Goal: Information Seeking & Learning: Compare options

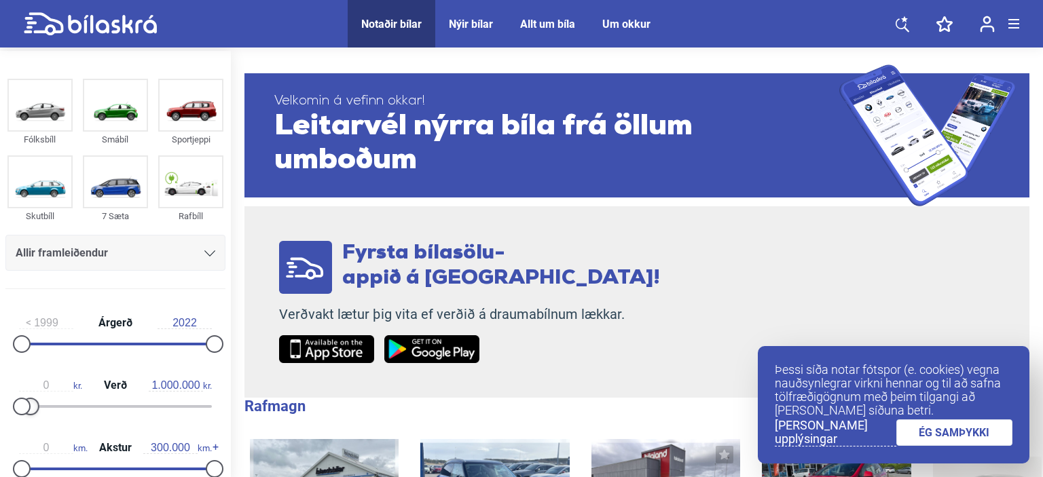
type input "1.100.000"
drag, startPoint x: 219, startPoint y: 407, endPoint x: 37, endPoint y: 403, distance: 182.0
click at [37, 403] on div at bounding box center [33, 407] width 18 height 18
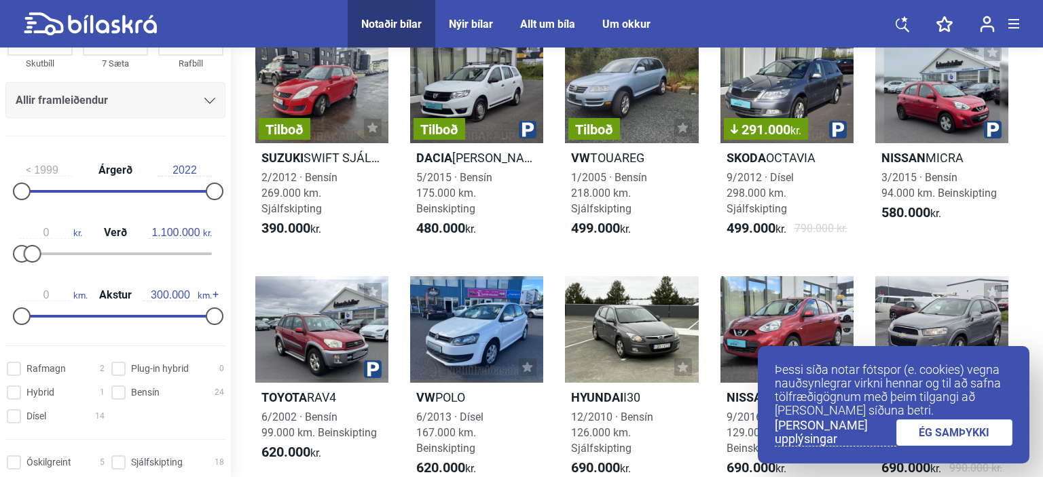
scroll to position [152, 0]
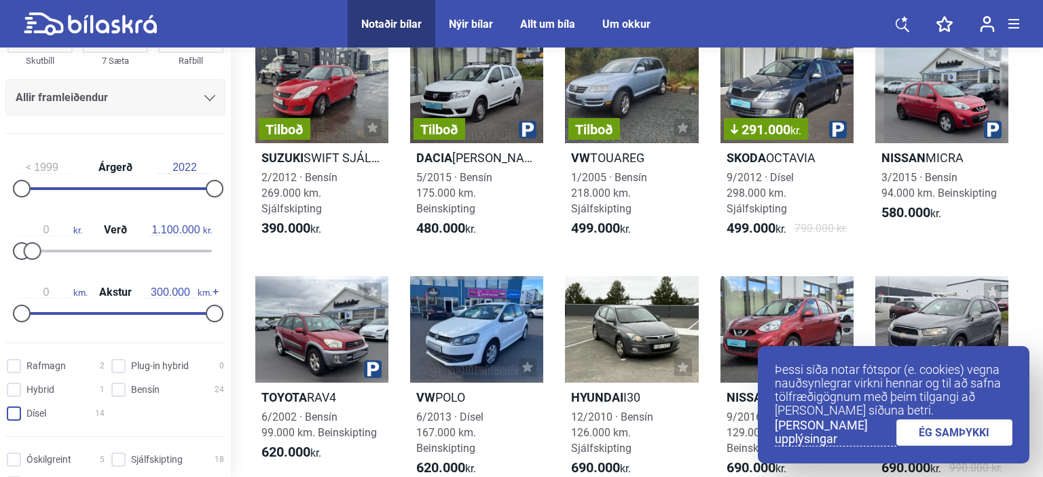
click at [19, 416] on input "Dísel 14" at bounding box center [58, 414] width 98 height 14
checkbox input "true"
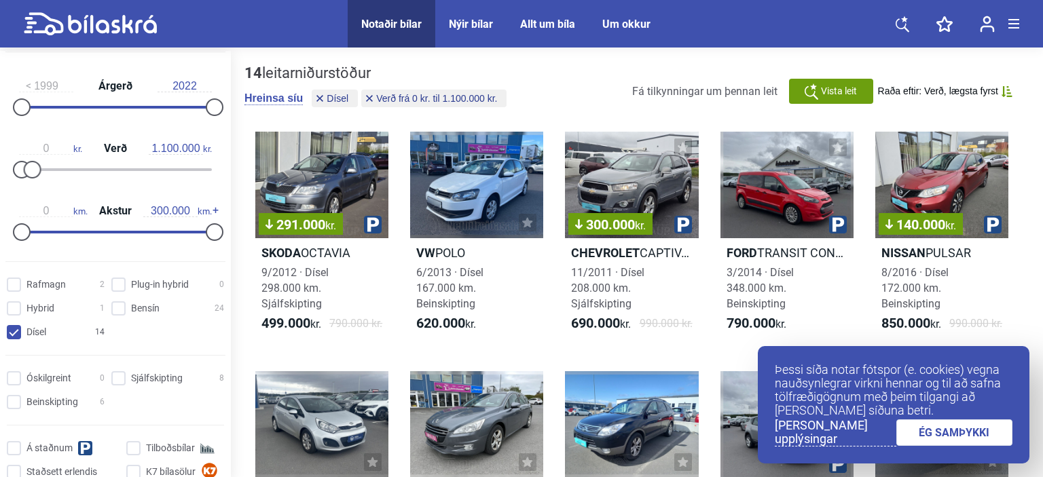
scroll to position [239, 0]
click at [165, 372] on div "Óskilgreint 0 Sjálfskipting 8 Beinskipting 6 Á staðnum Tilboðsbílar Staðsett er…" at bounding box center [115, 435] width 231 height 140
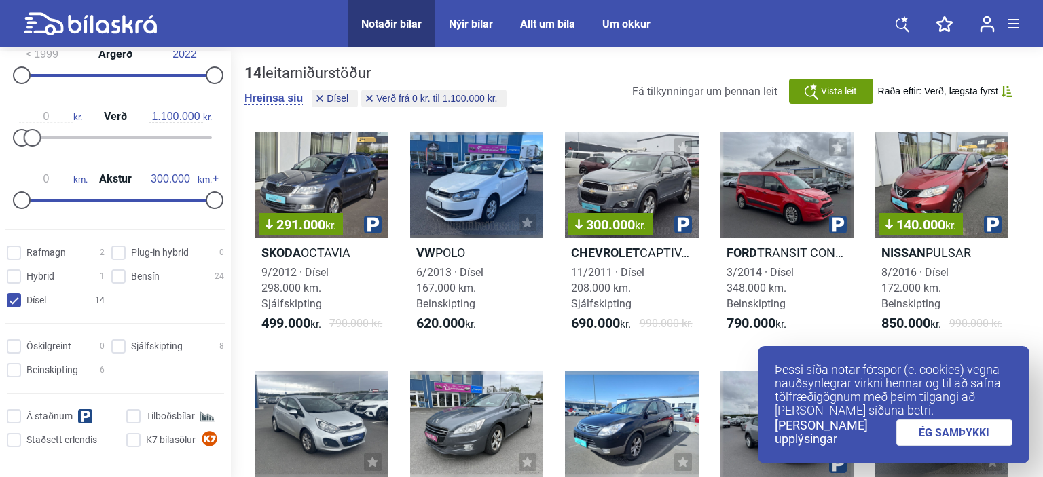
scroll to position [272, 0]
click at [122, 349] on input "Sjálfskipting 8" at bounding box center [169, 344] width 113 height 14
checkbox input "true"
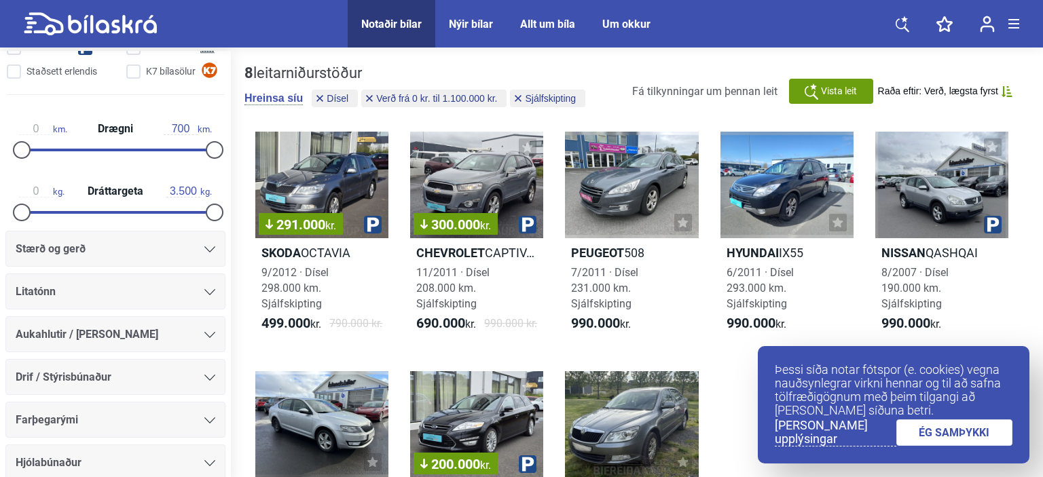
scroll to position [641, 0]
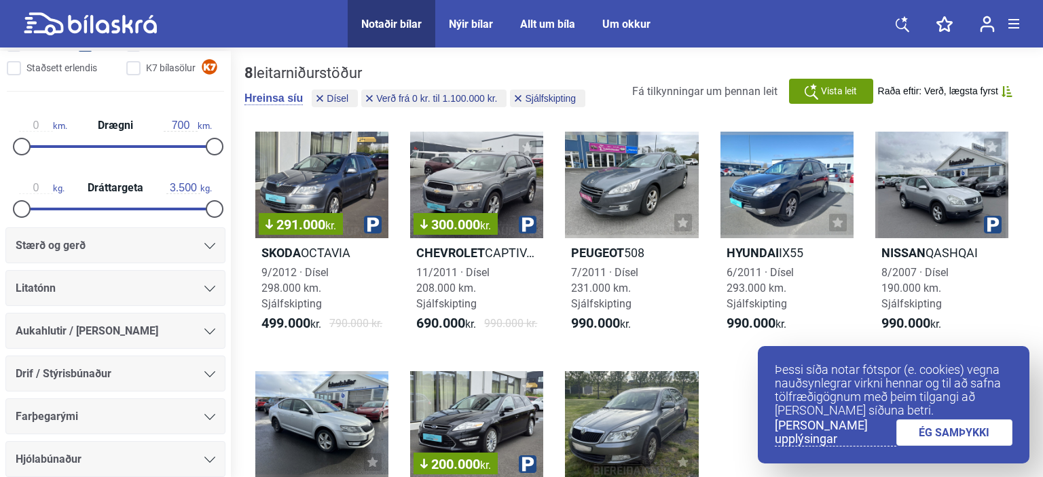
click at [208, 249] on icon at bounding box center [209, 246] width 11 height 6
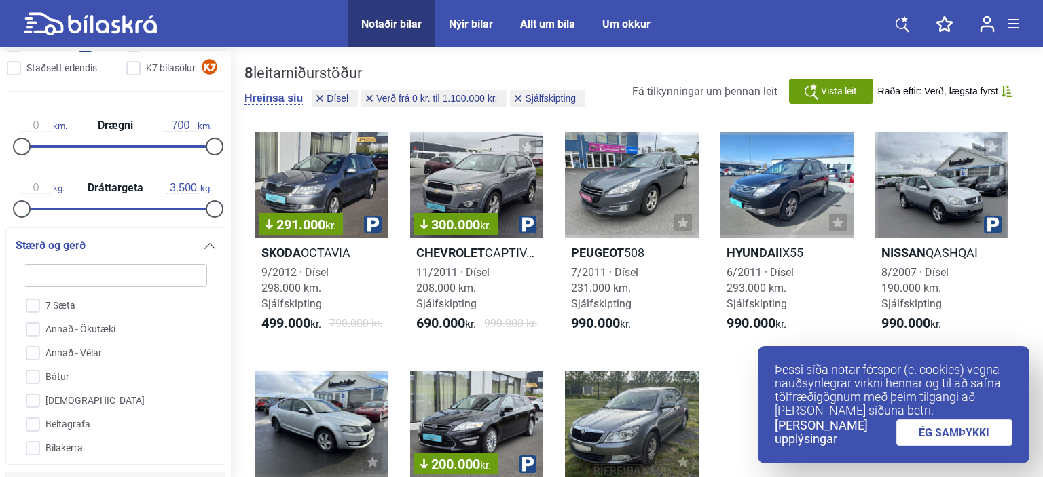
scroll to position [824, 0]
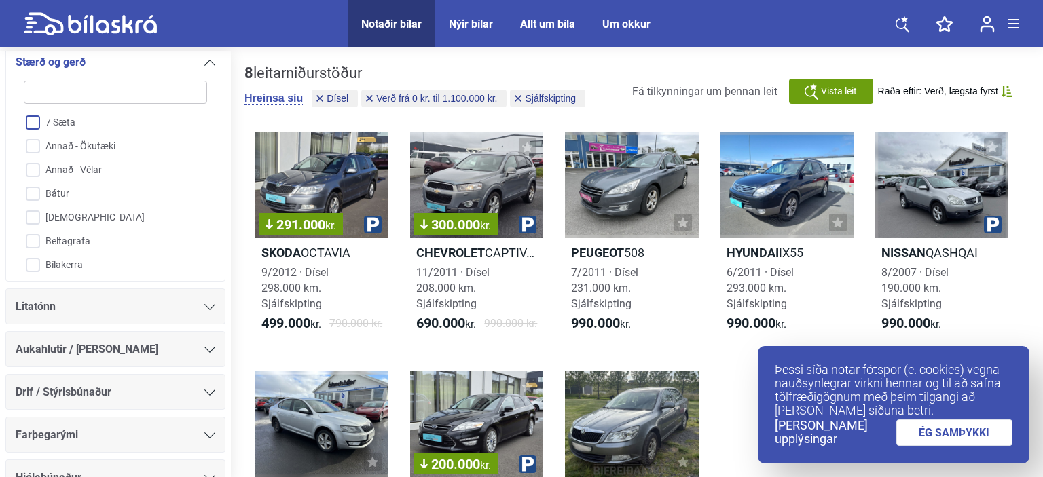
click at [78, 125] on input "7 Sæta" at bounding box center [106, 123] width 185 height 24
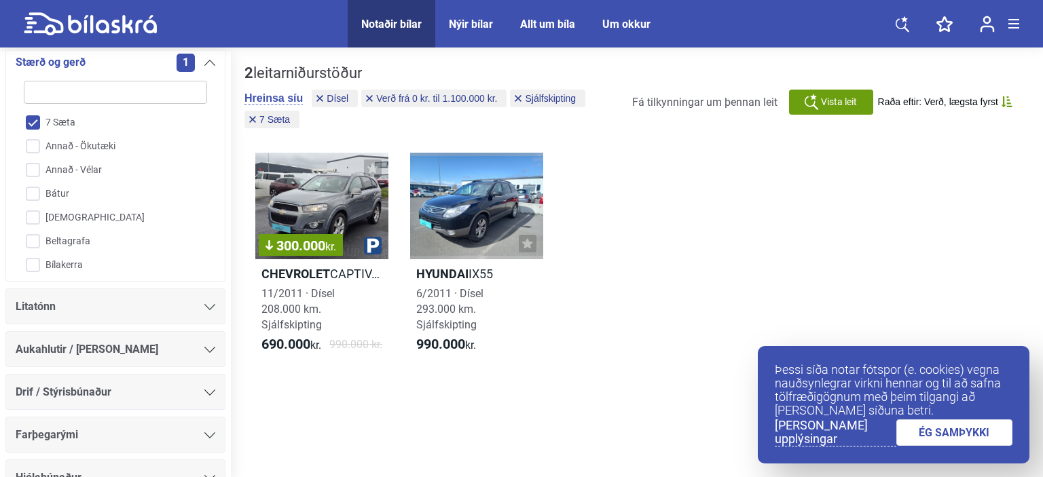
click at [78, 125] on input "7 Sæta" at bounding box center [106, 123] width 185 height 24
checkbox input "false"
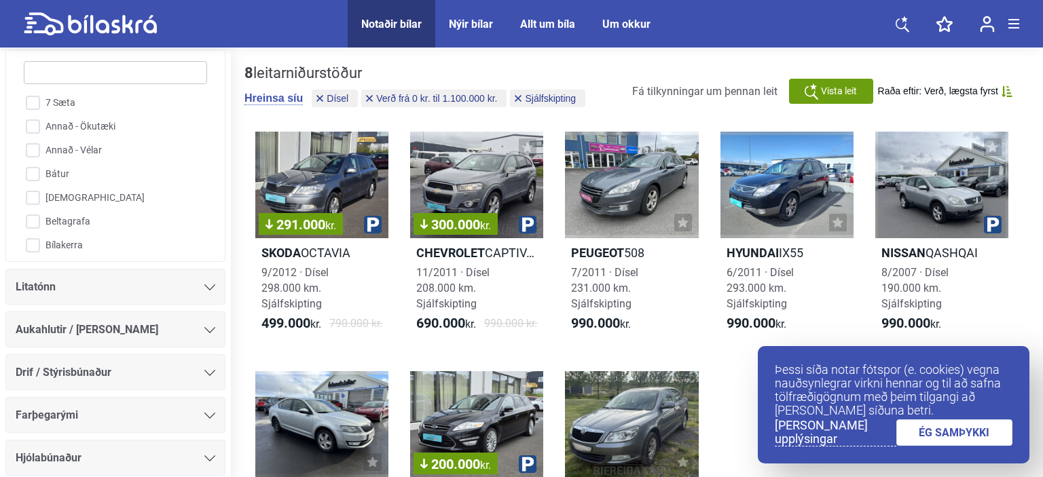
scroll to position [846, 0]
click at [208, 289] on icon at bounding box center [209, 285] width 11 height 6
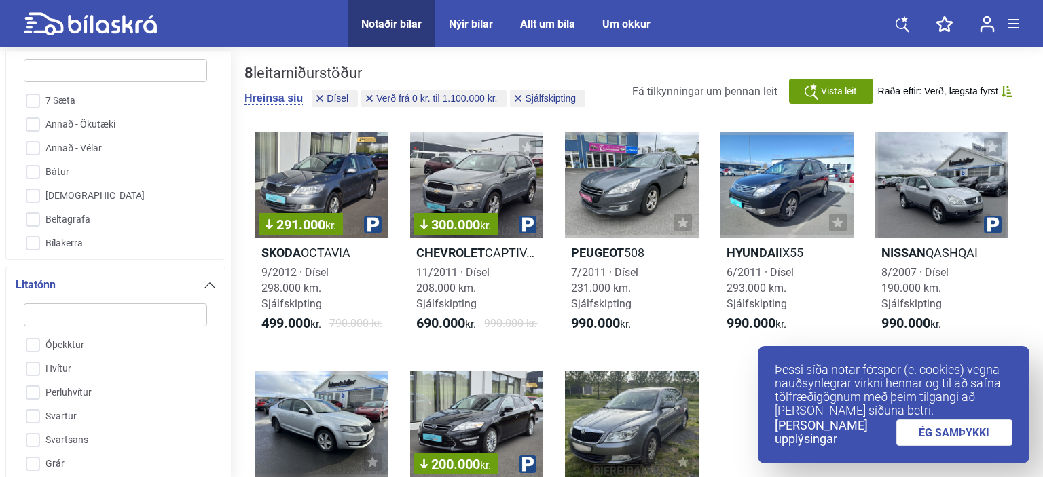
scroll to position [1069, 0]
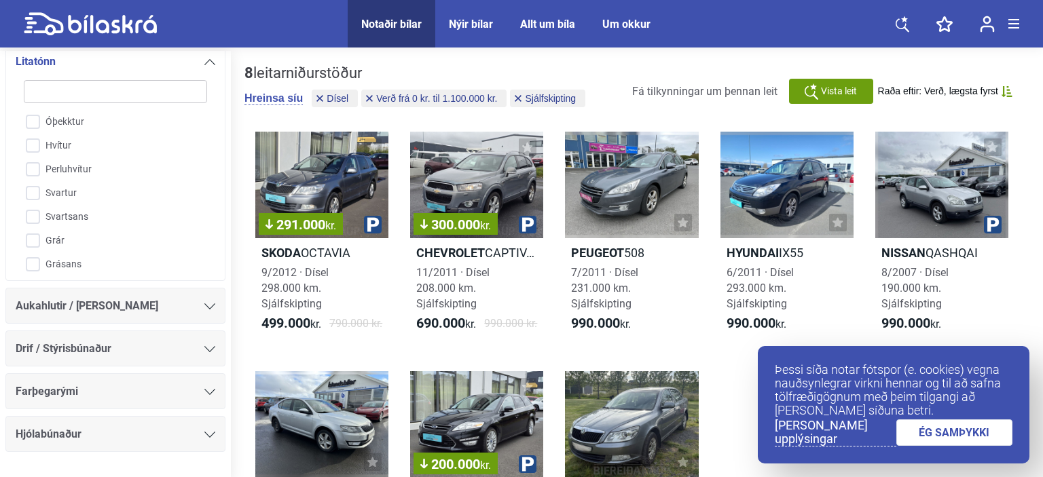
click at [210, 310] on icon at bounding box center [209, 306] width 11 height 6
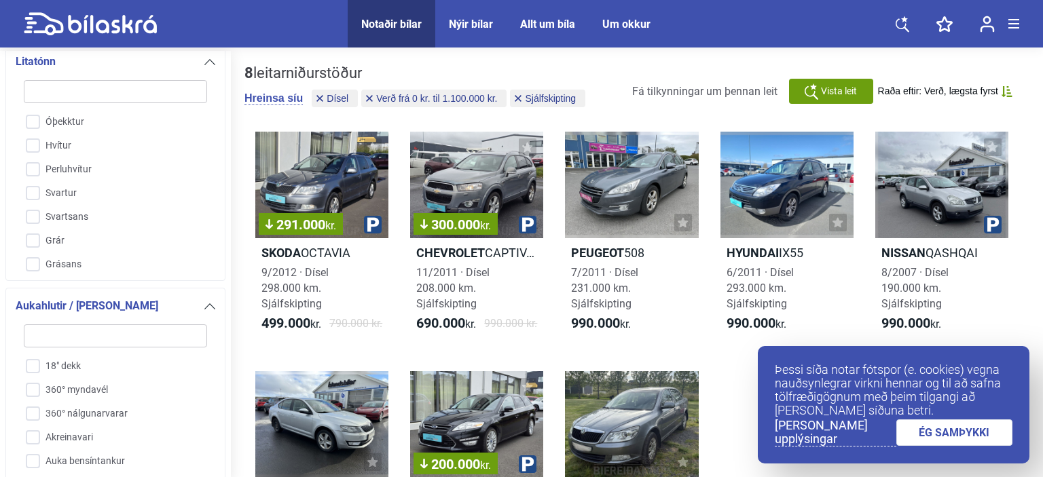
scroll to position [1314, 0]
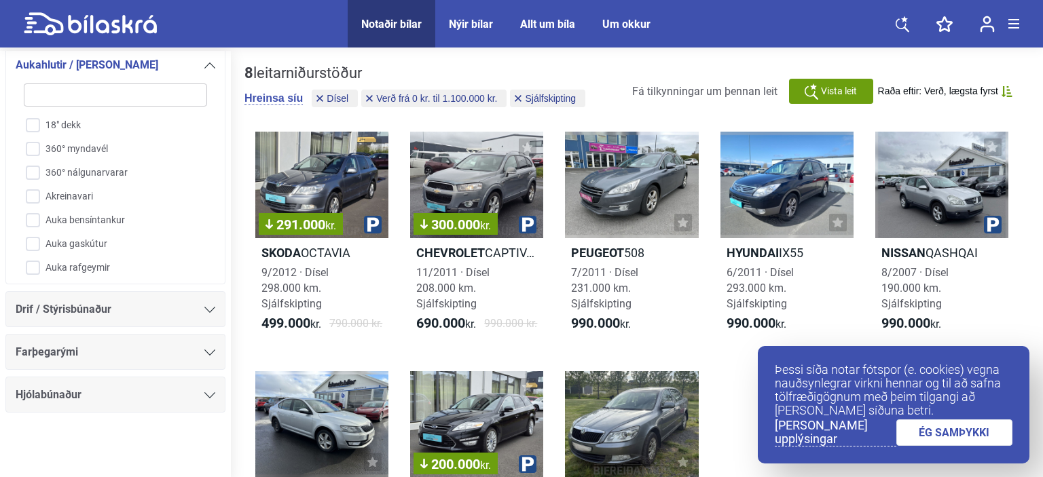
click at [210, 313] on icon at bounding box center [209, 310] width 11 height 6
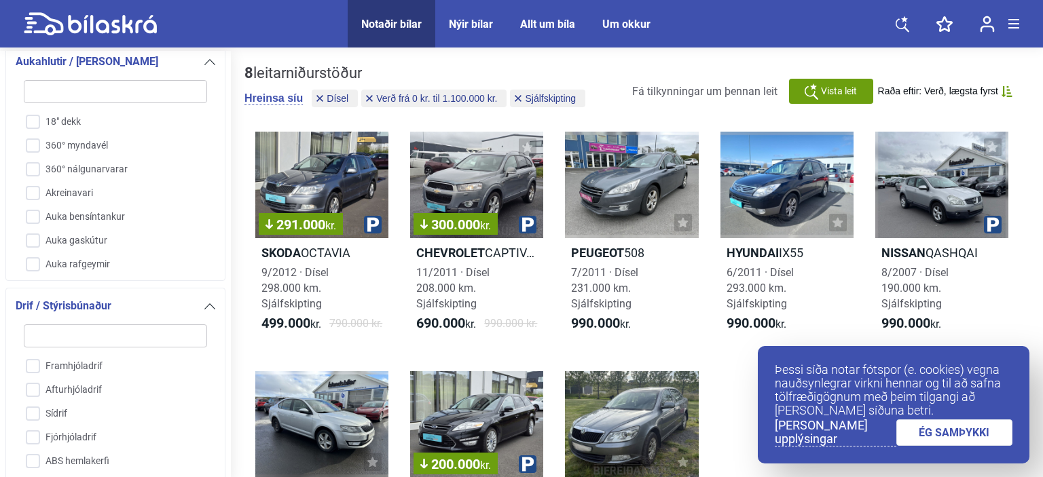
scroll to position [1519, 0]
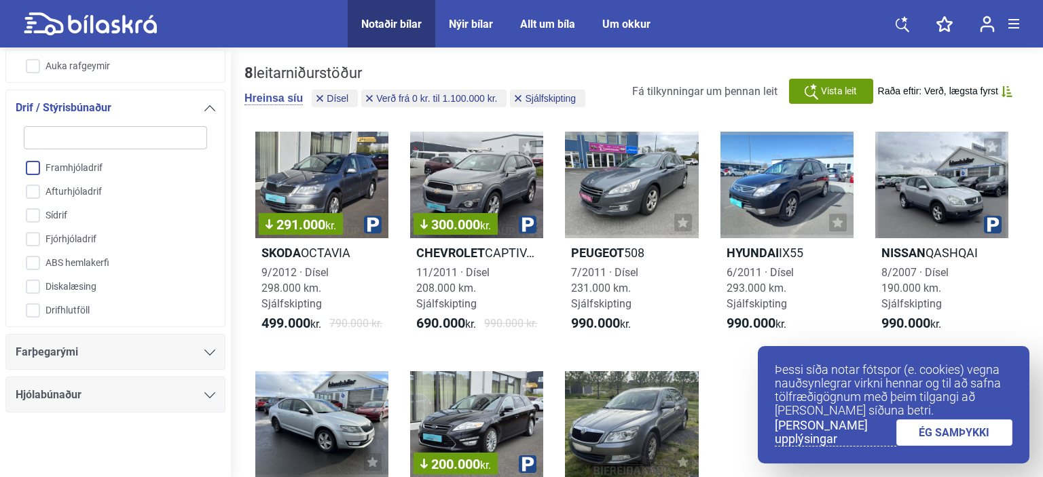
click at [130, 168] on input "Framhjóladrif" at bounding box center [106, 169] width 185 height 24
checkbox input "true"
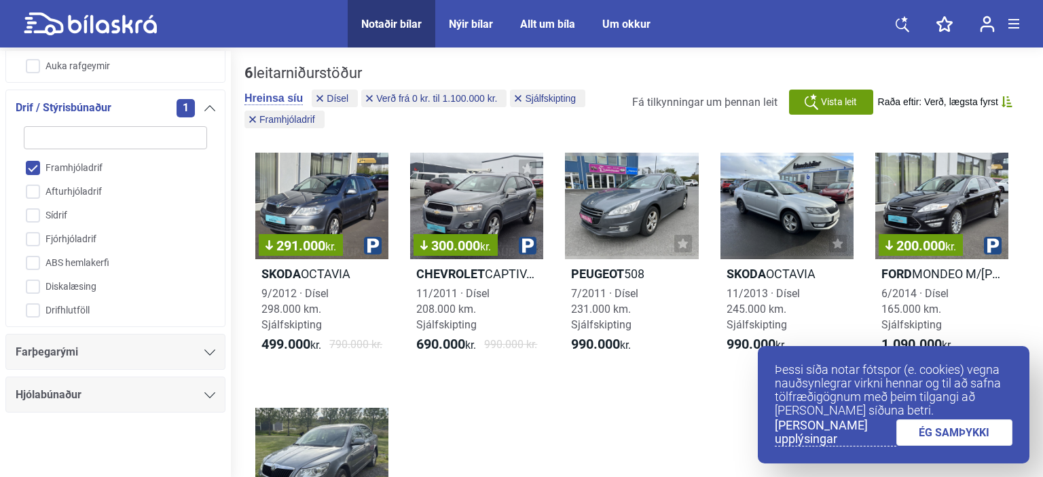
click at [211, 354] on icon at bounding box center [209, 353] width 11 height 6
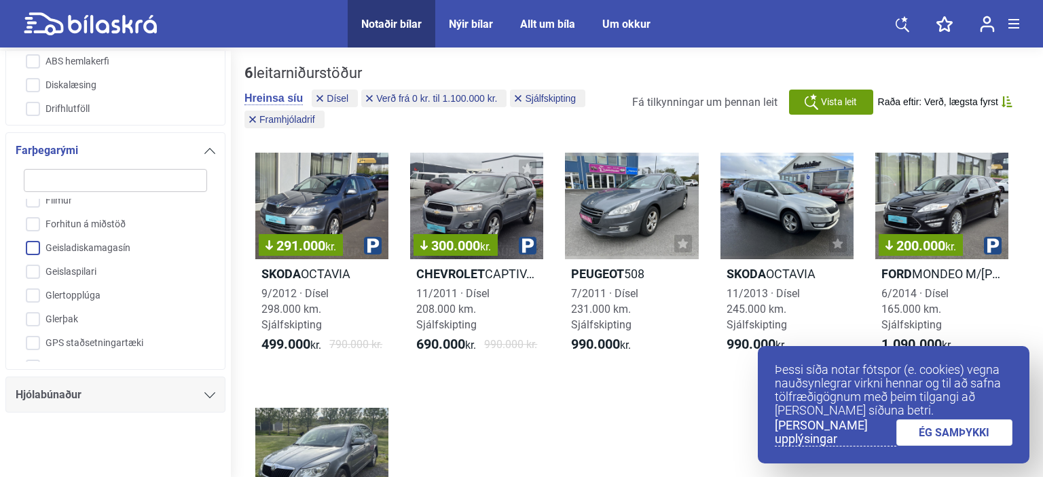
scroll to position [185, 0]
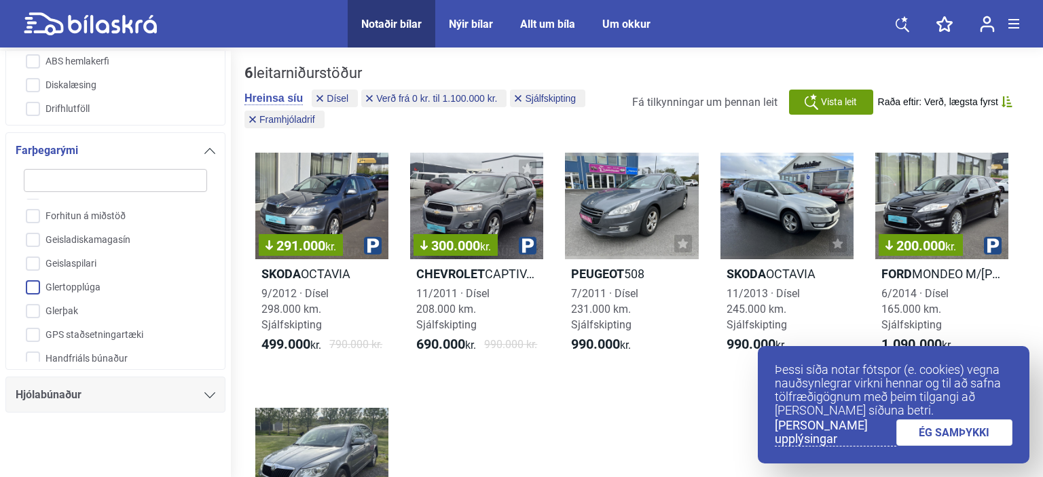
click at [137, 281] on input "Glertopplúga" at bounding box center [106, 288] width 185 height 24
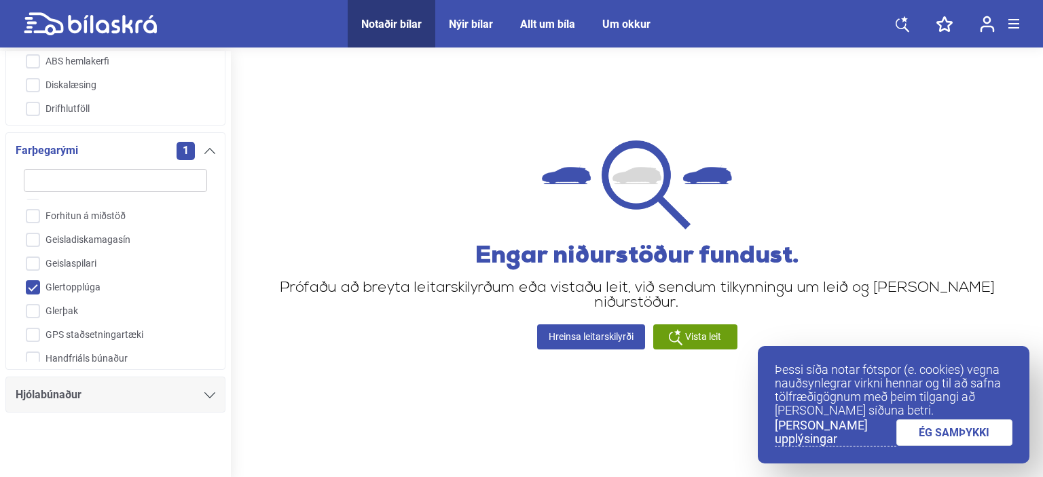
click at [132, 287] on input "Glertopplúga" at bounding box center [106, 288] width 185 height 24
checkbox input "false"
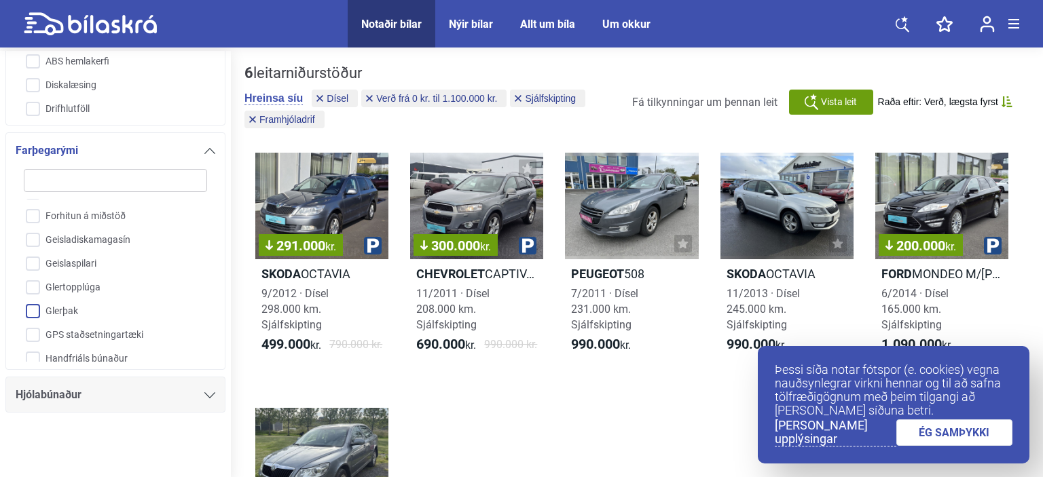
click at [105, 316] on input "Glerþak" at bounding box center [106, 312] width 185 height 24
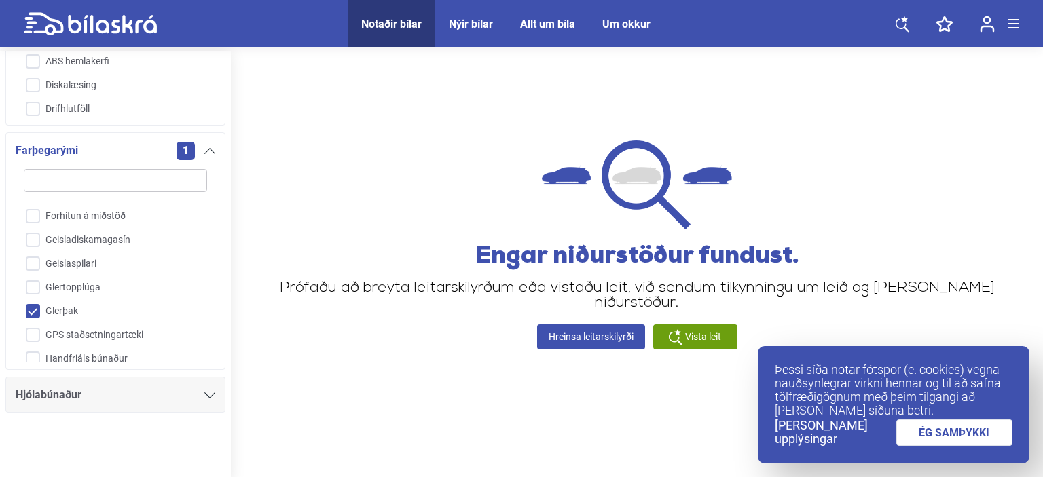
click at [105, 316] on input "Glerþak" at bounding box center [106, 312] width 185 height 24
checkbox input "false"
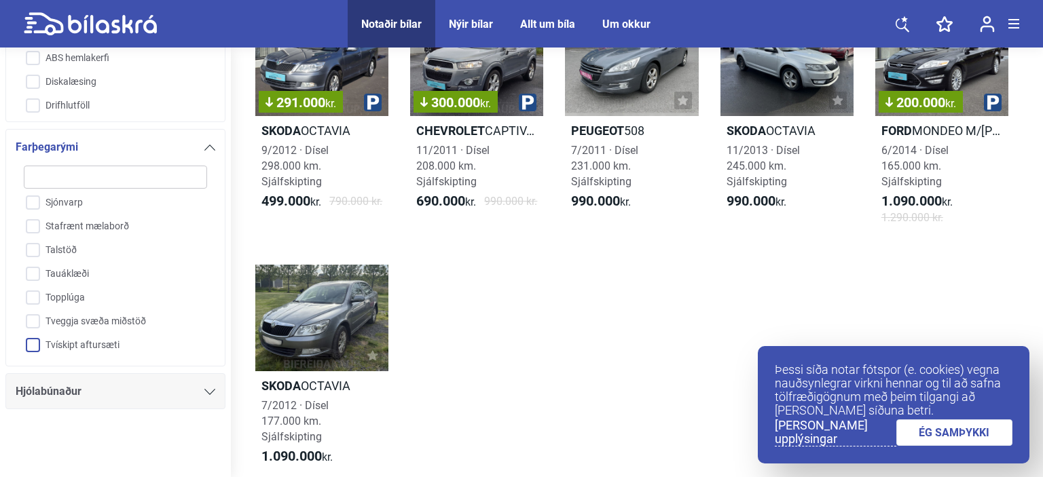
scroll to position [1157, 0]
click at [92, 289] on input "Topplúga" at bounding box center [106, 301] width 185 height 24
checkbox input "true"
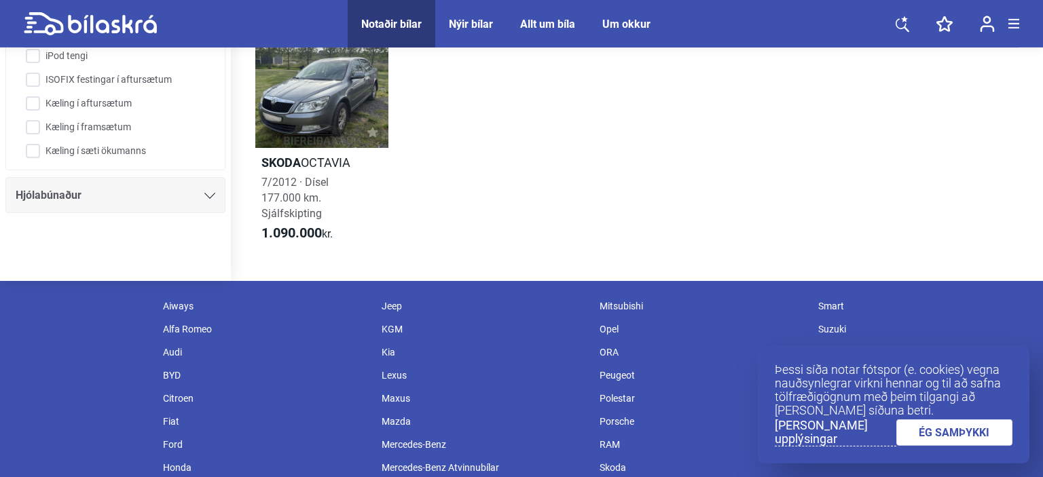
scroll to position [307, 0]
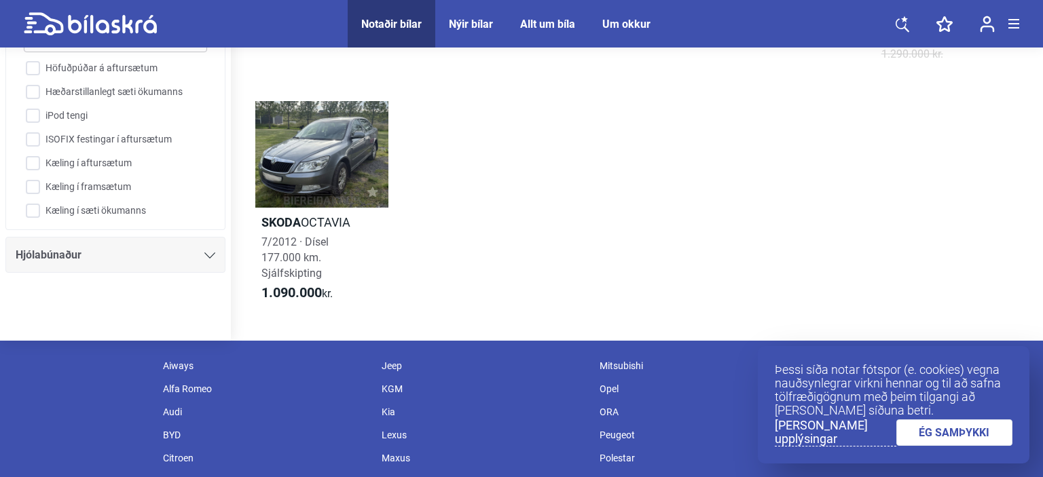
click at [210, 255] on icon at bounding box center [209, 256] width 11 height 6
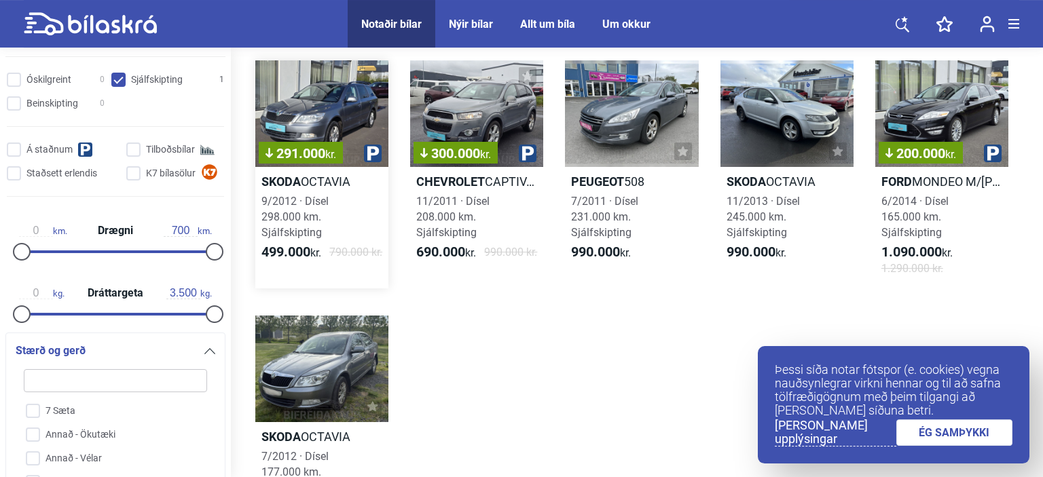
scroll to position [95, 0]
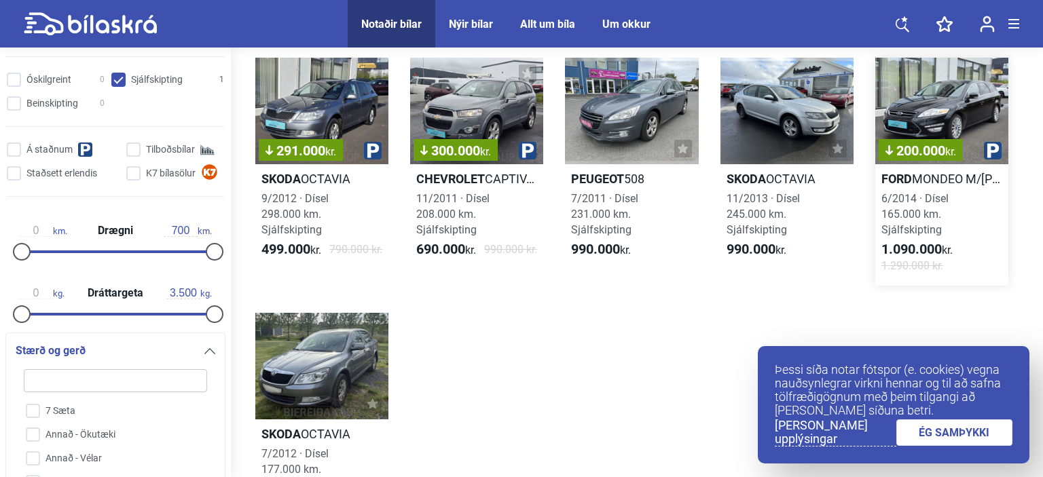
click at [908, 113] on div "200.000 kr." at bounding box center [941, 111] width 133 height 107
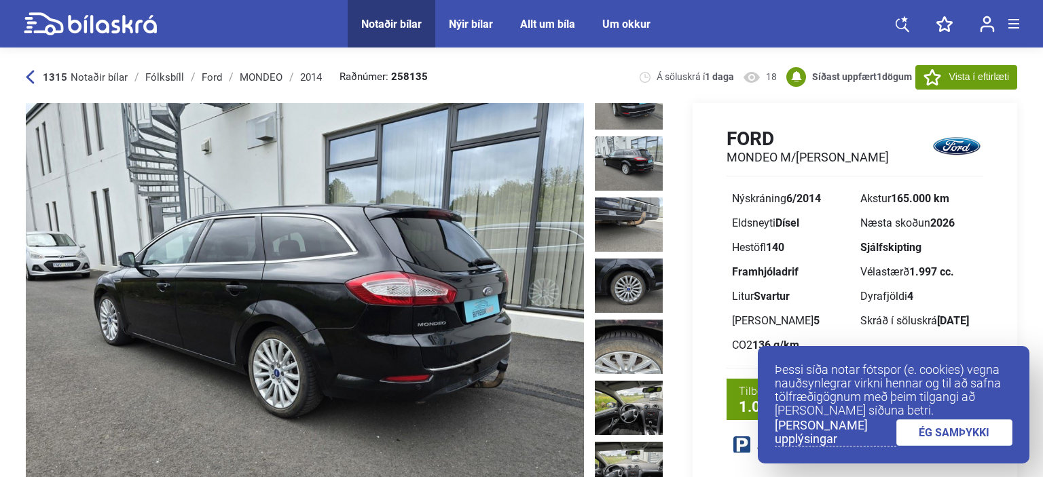
scroll to position [571, 0]
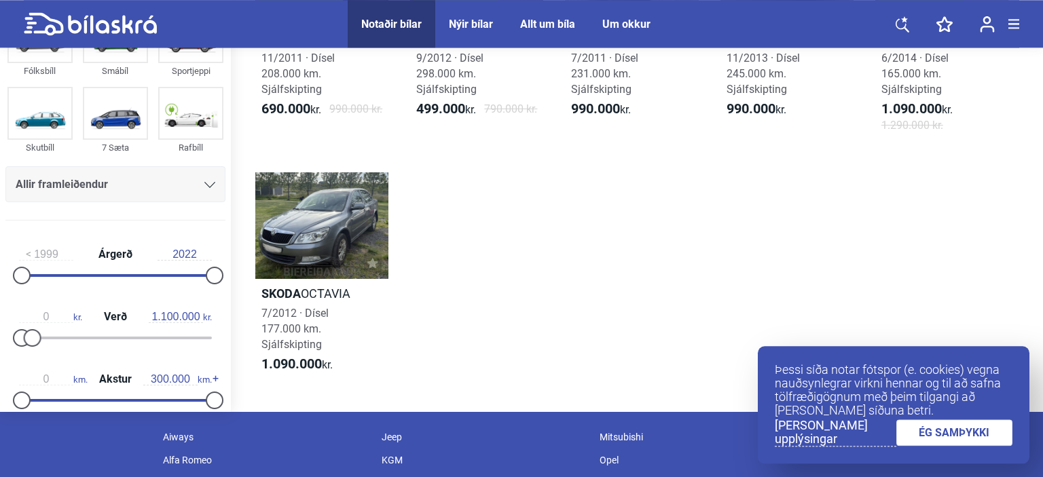
scroll to position [191, 0]
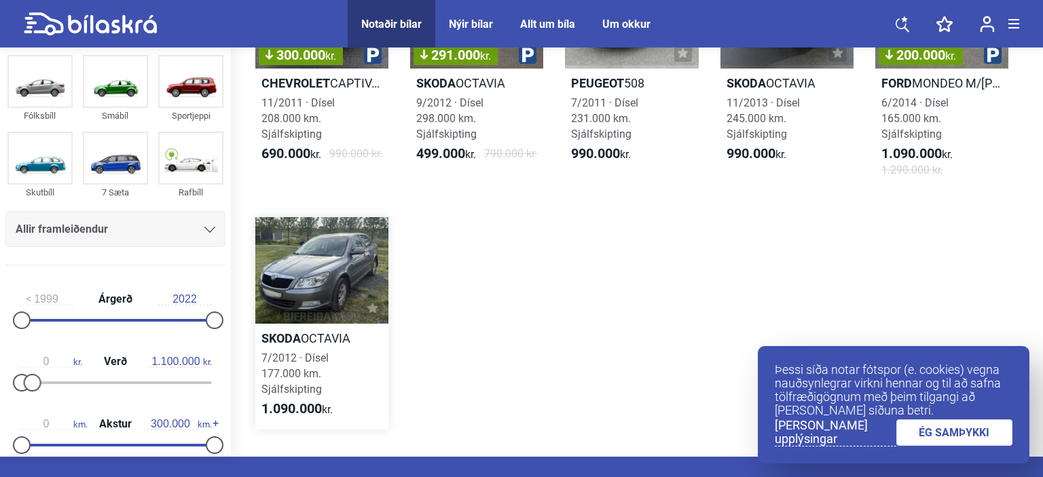
click at [333, 289] on div at bounding box center [321, 270] width 133 height 107
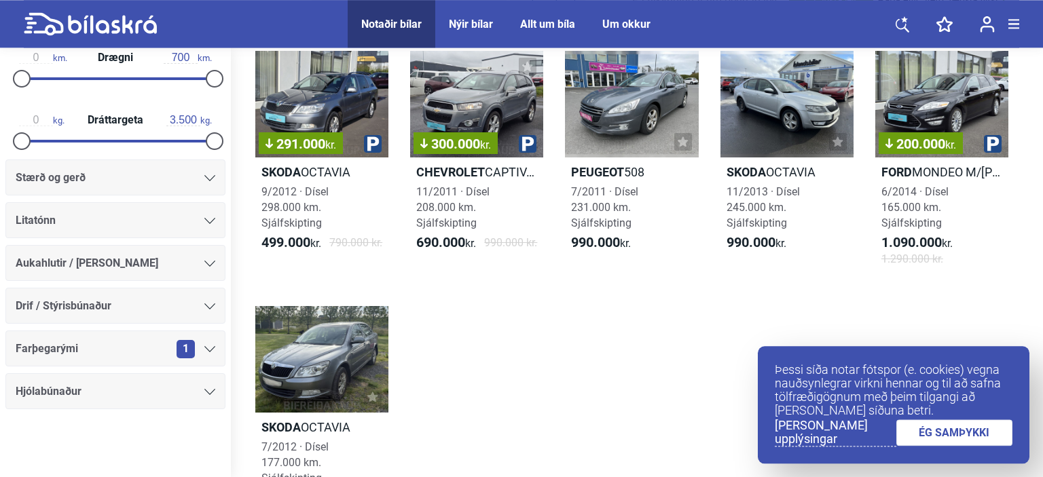
scroll to position [95, 0]
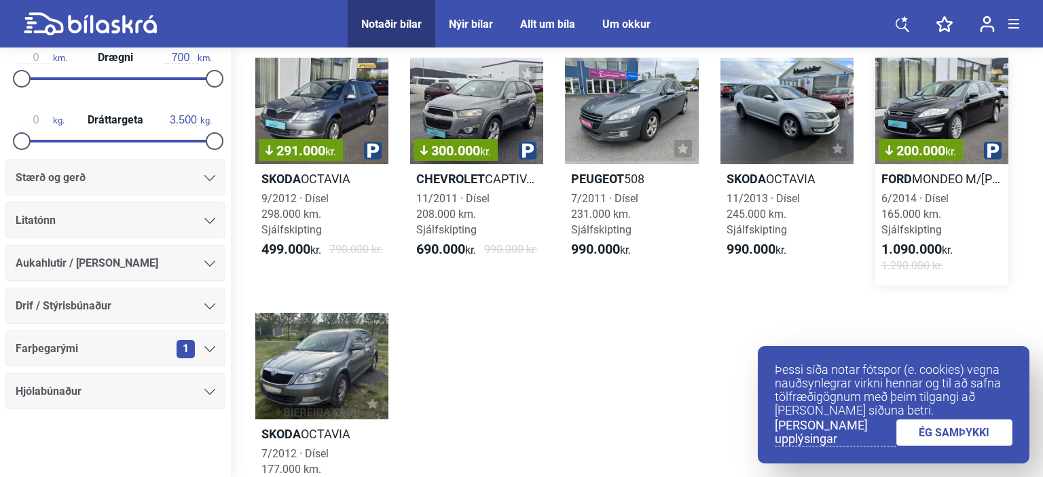
click at [944, 91] on div "200.000 kr." at bounding box center [941, 111] width 133 height 107
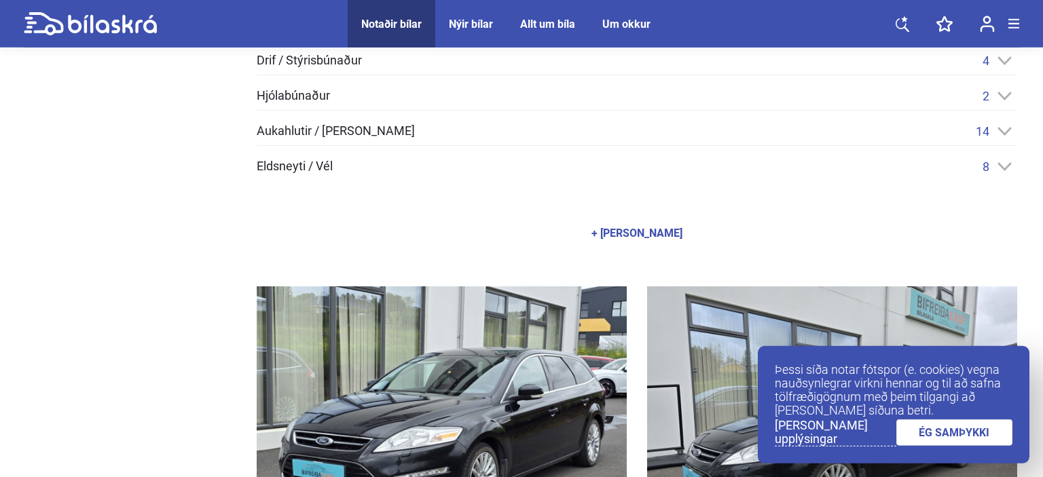
scroll to position [669, 0]
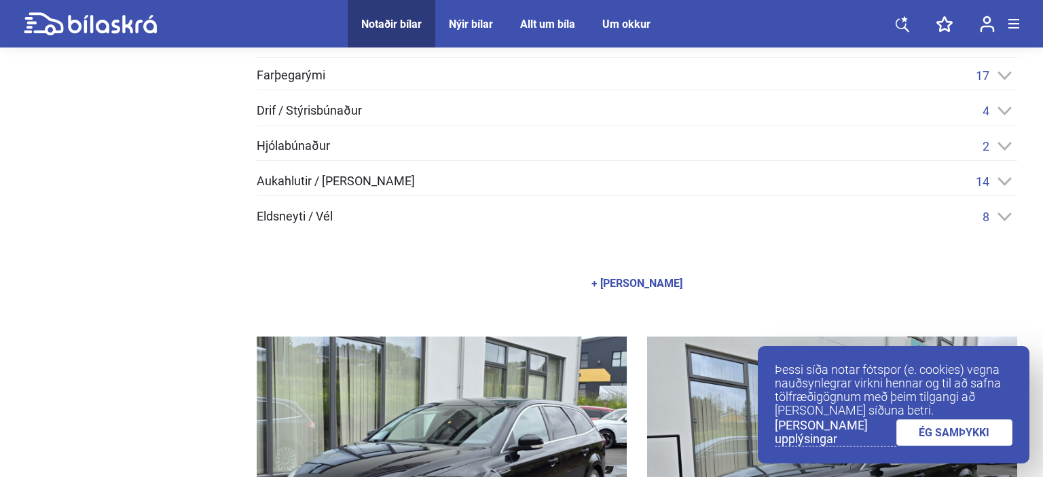
click at [1012, 213] on icon at bounding box center [1004, 217] width 14 height 9
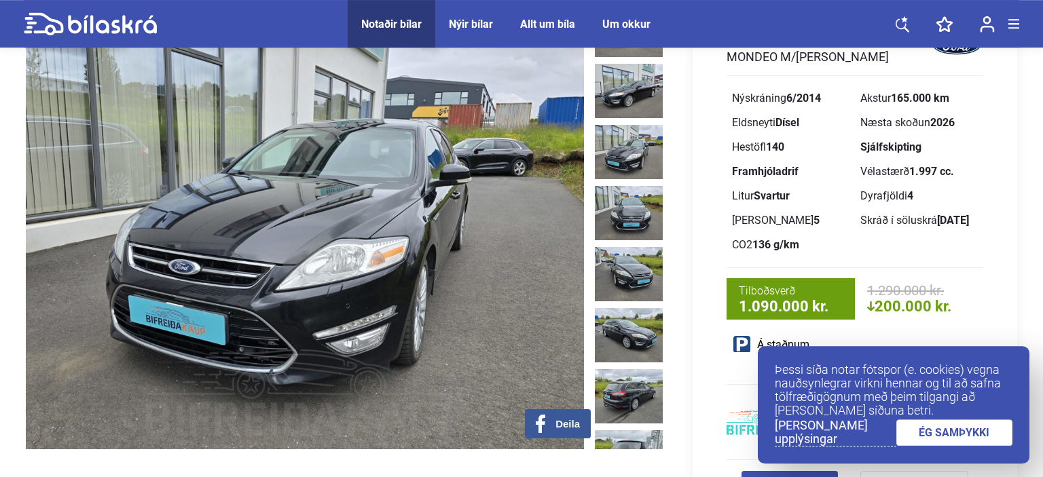
scroll to position [0, 0]
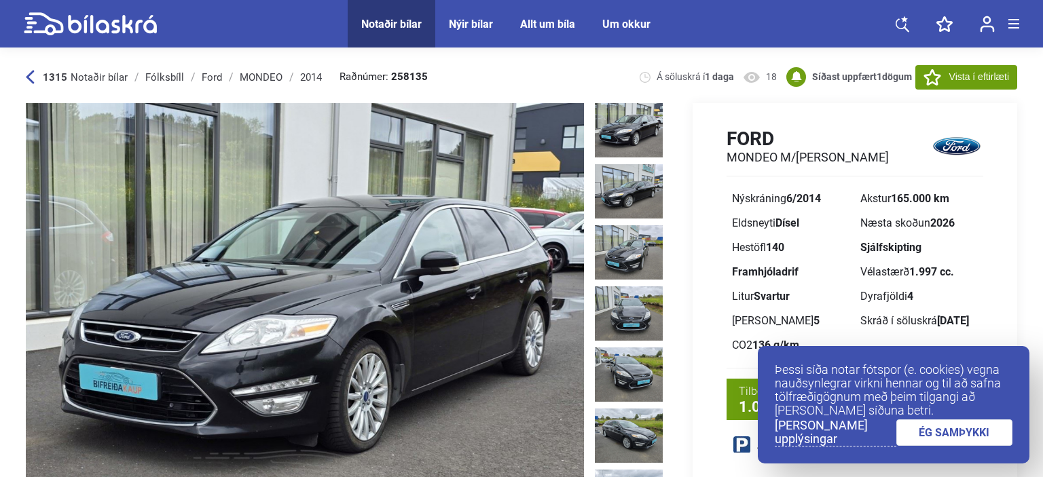
click at [569, 29] on div "Allt um bíla" at bounding box center [547, 24] width 55 height 13
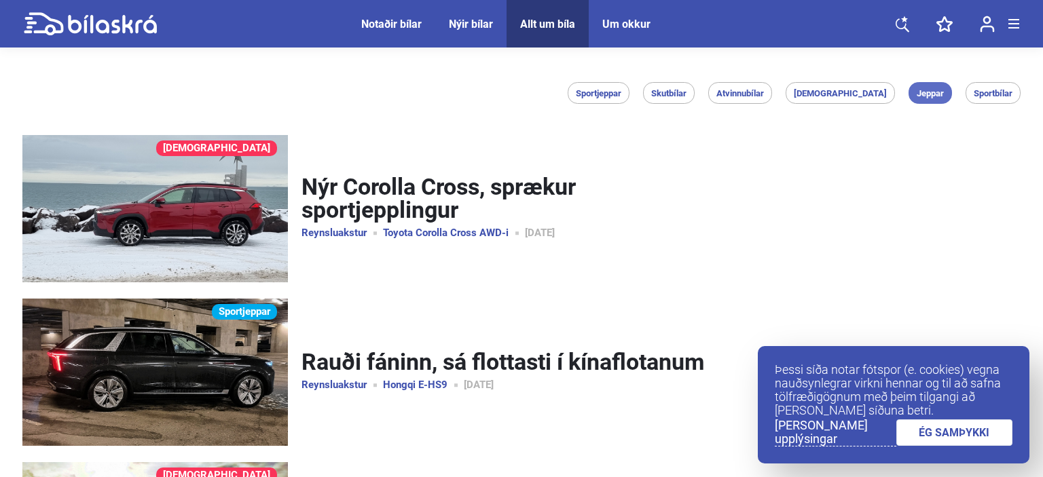
click at [936, 99] on li "Jeppar" at bounding box center [929, 93] width 43 height 22
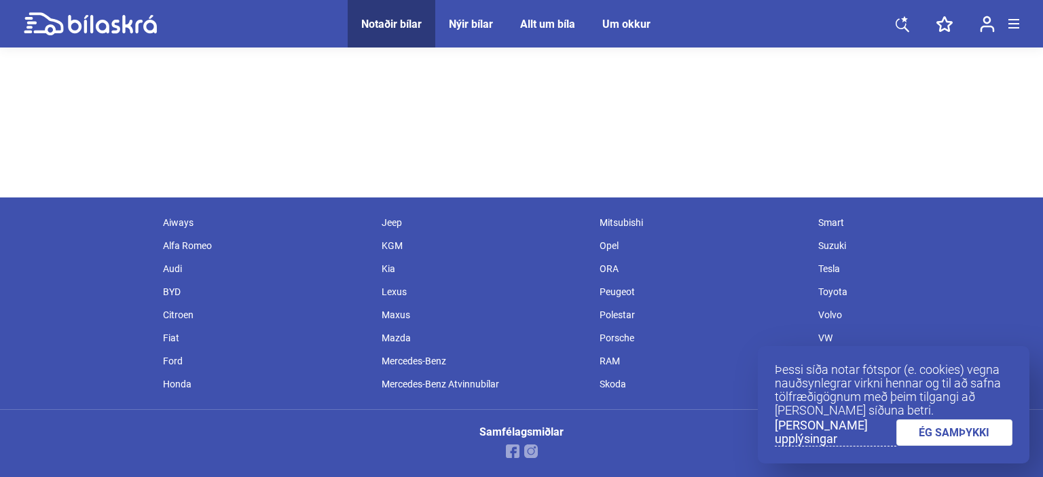
scroll to position [532, 0]
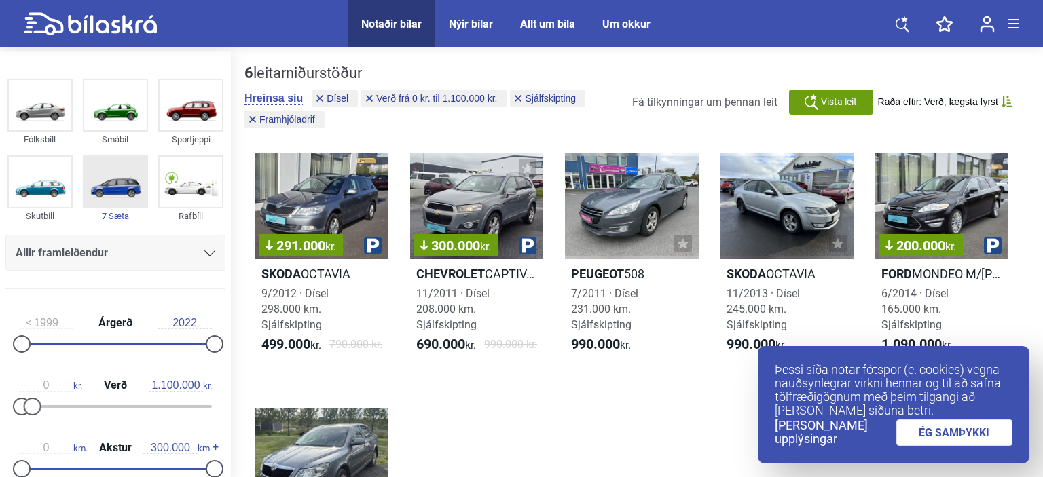
click at [110, 183] on img at bounding box center [115, 182] width 62 height 50
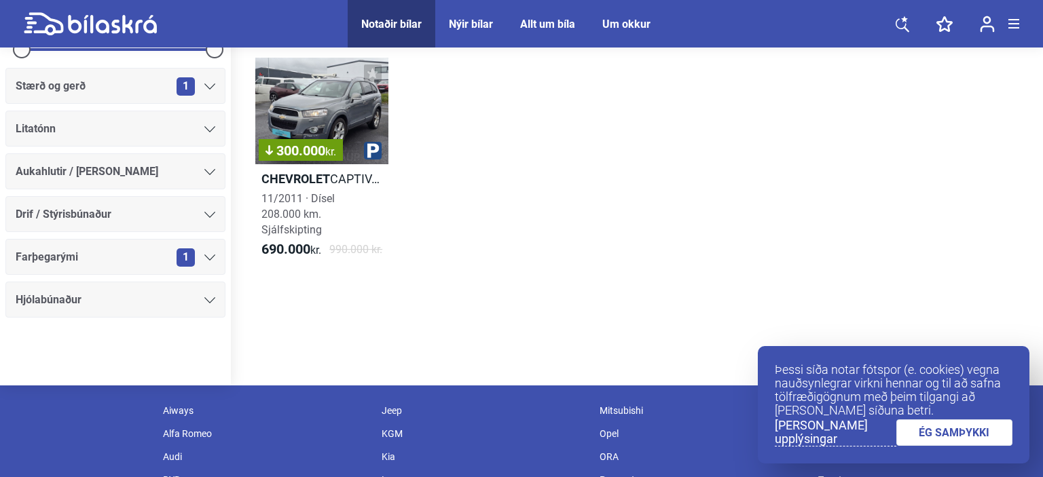
scroll to position [710, 0]
click at [208, 170] on div at bounding box center [209, 171] width 11 height 11
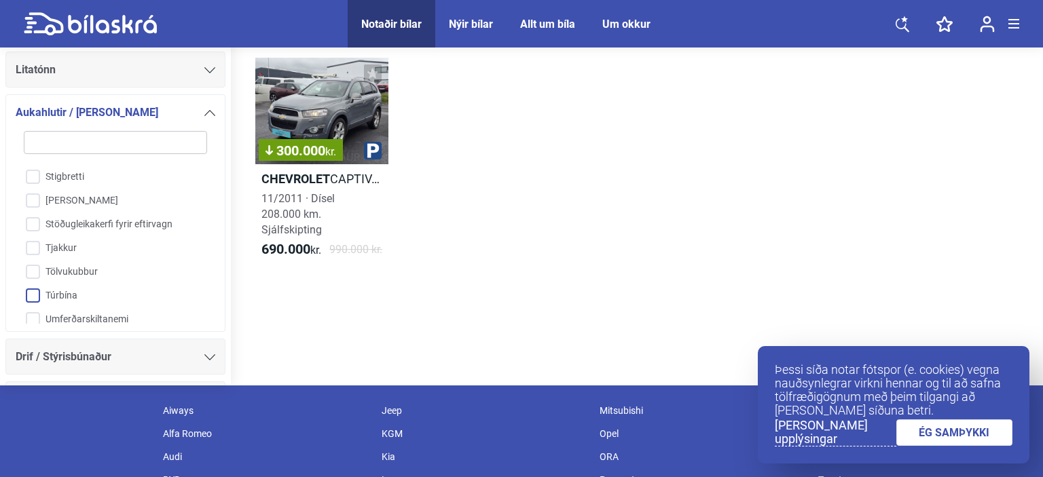
scroll to position [2450, 0]
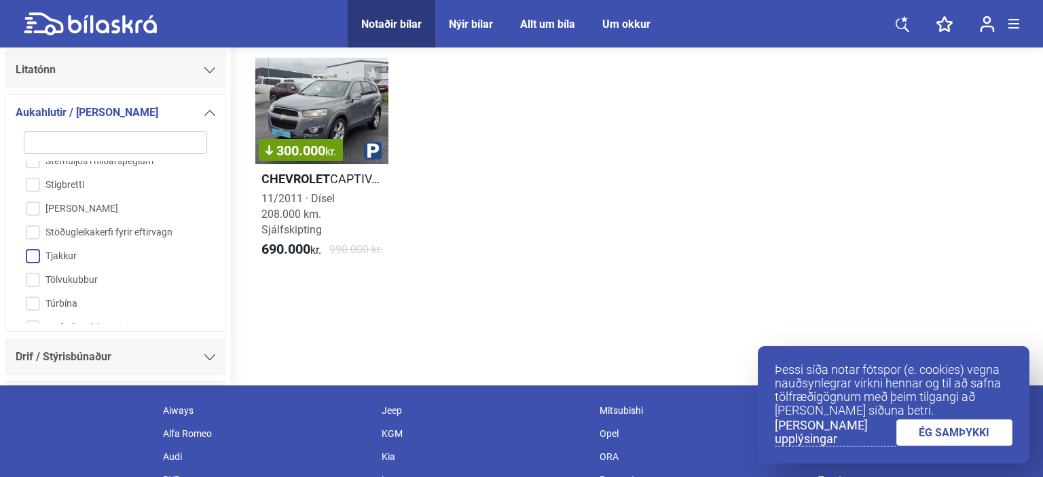
click at [115, 251] on input "Tjakkur" at bounding box center [106, 257] width 185 height 24
checkbox input "true"
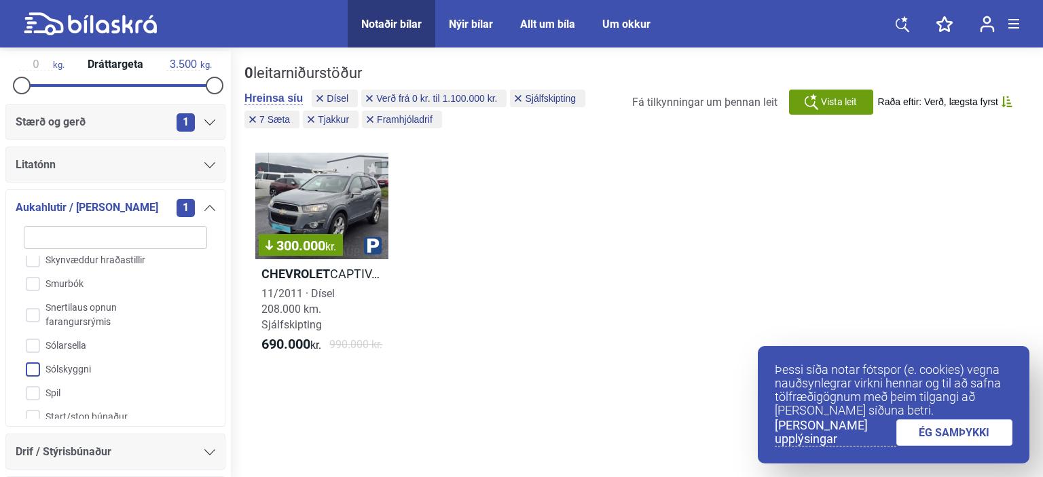
scroll to position [2232, 0]
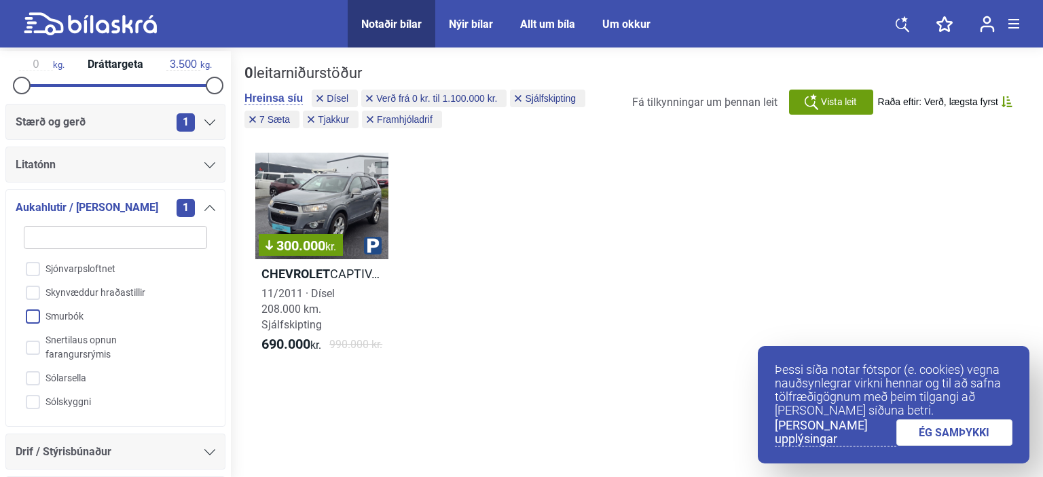
click at [112, 327] on input "Smurbók" at bounding box center [106, 318] width 185 height 24
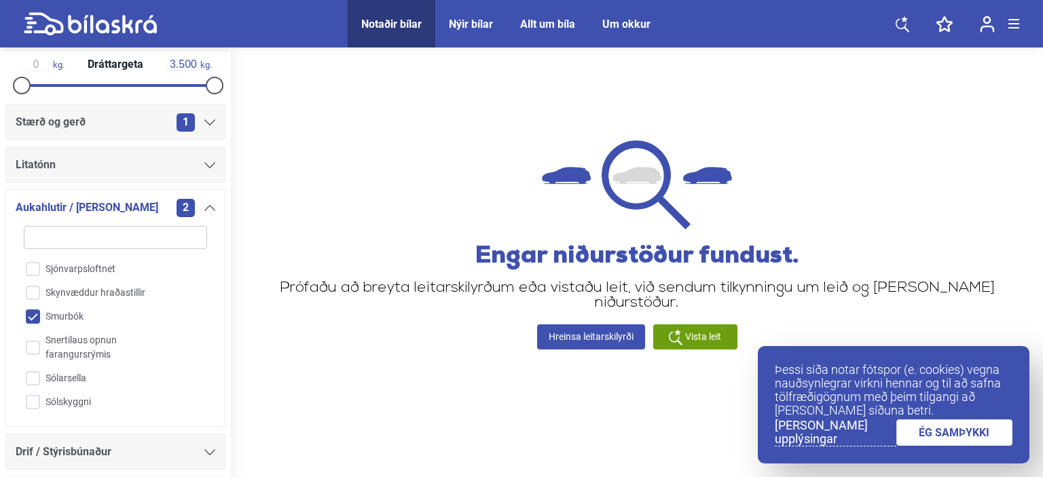
click at [112, 327] on input "Smurbók" at bounding box center [106, 318] width 185 height 24
checkbox input "false"
click at [130, 316] on input "Skynvæddur hraðastillir" at bounding box center [106, 315] width 185 height 24
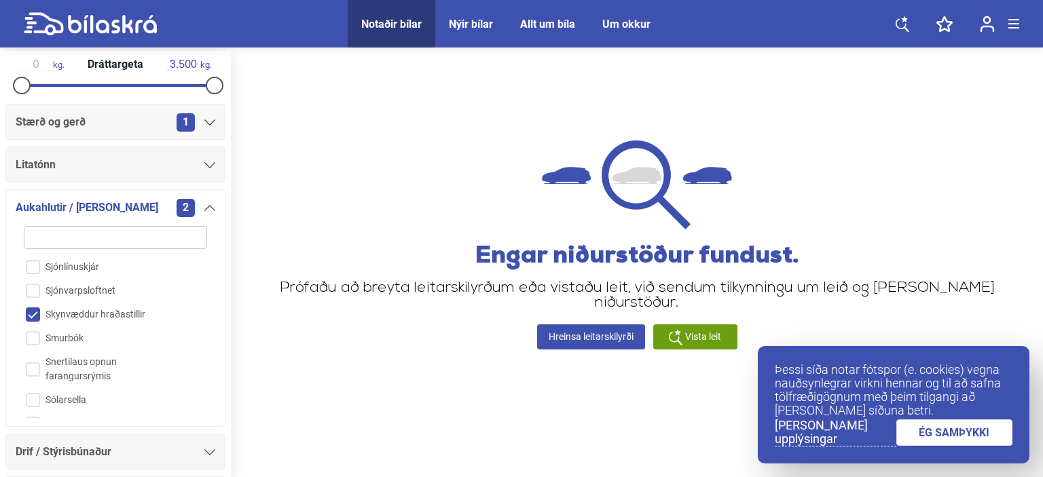
checkbox input "false"
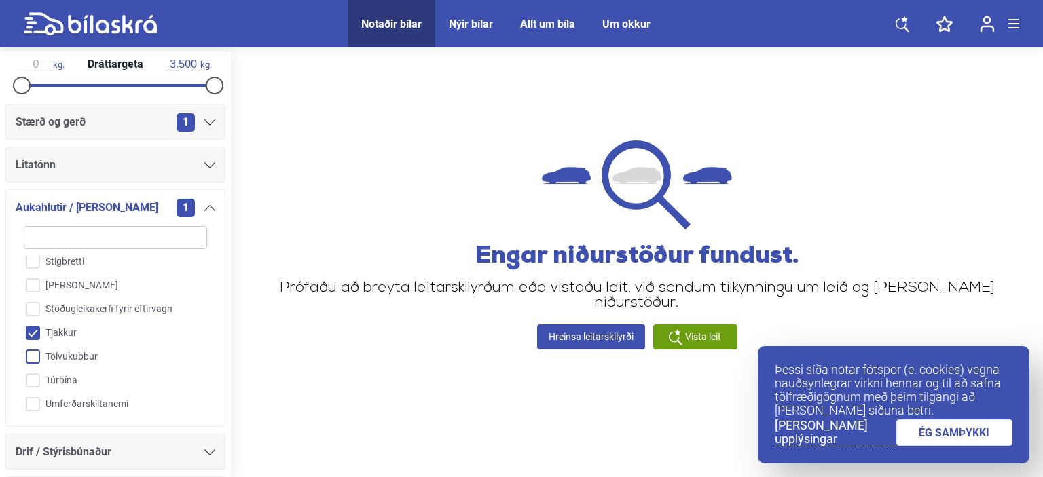
scroll to position [2460, 0]
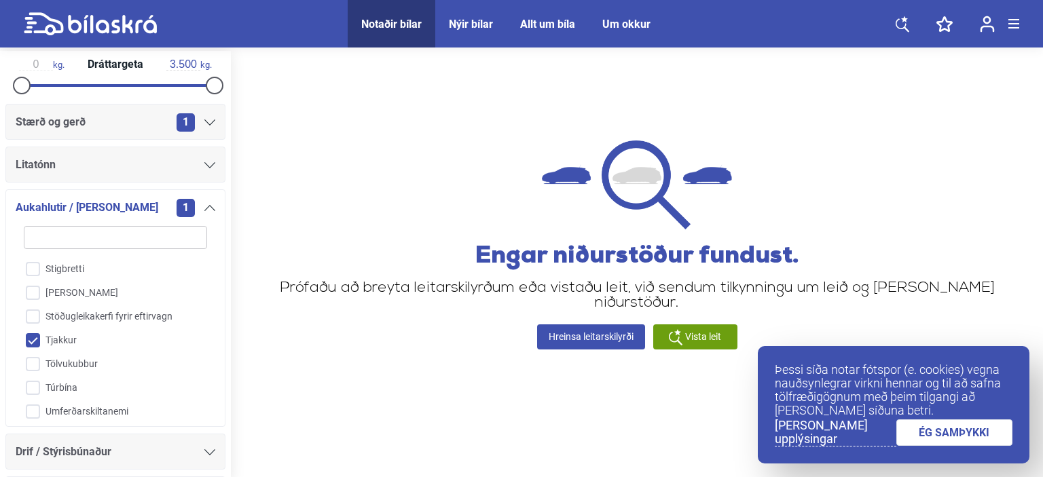
click at [95, 334] on input "Tjakkur" at bounding box center [106, 341] width 185 height 24
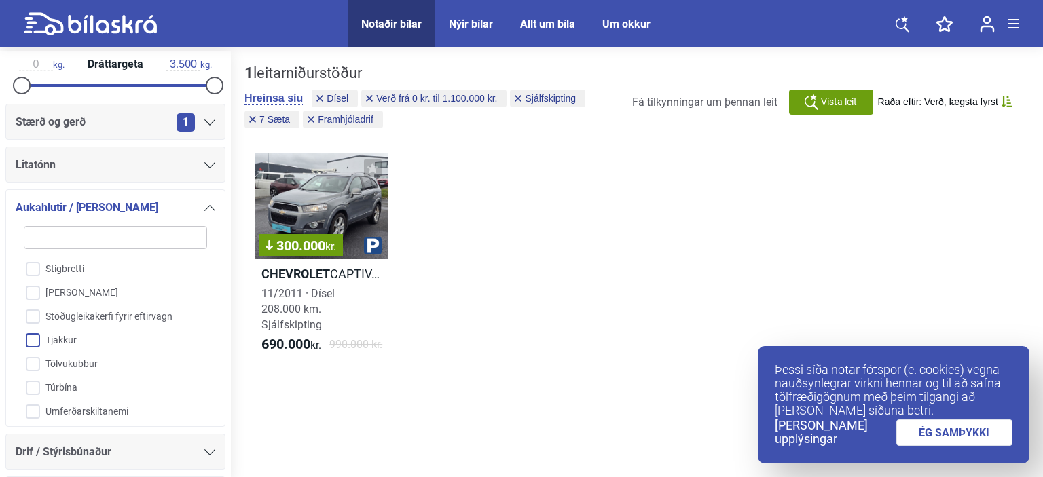
click at [83, 330] on input "Tjakkur" at bounding box center [106, 341] width 185 height 24
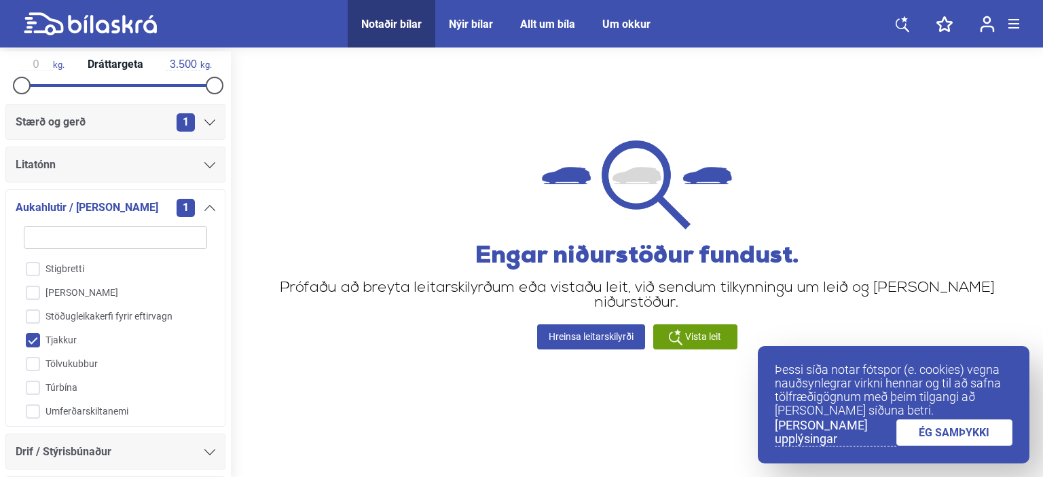
click at [83, 330] on input "Tjakkur" at bounding box center [106, 341] width 185 height 24
checkbox input "false"
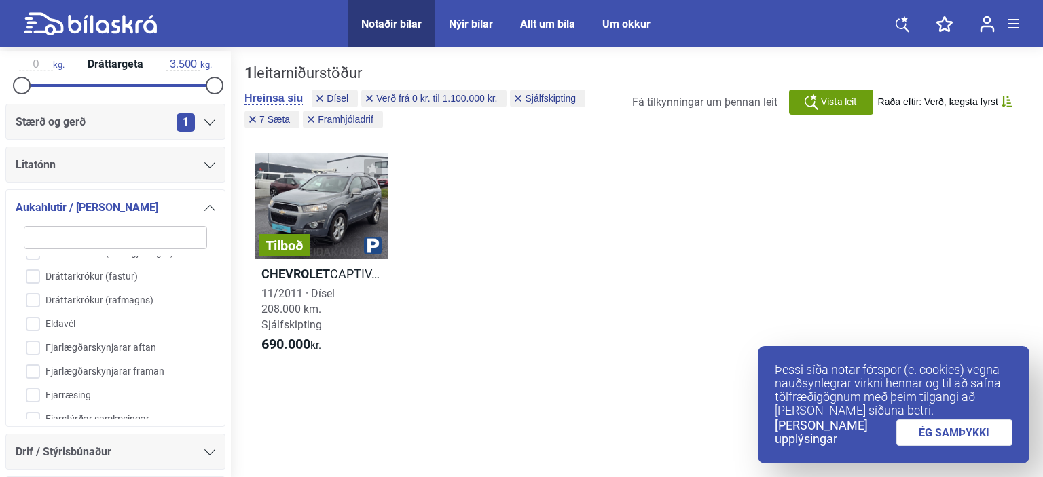
scroll to position [494, 0]
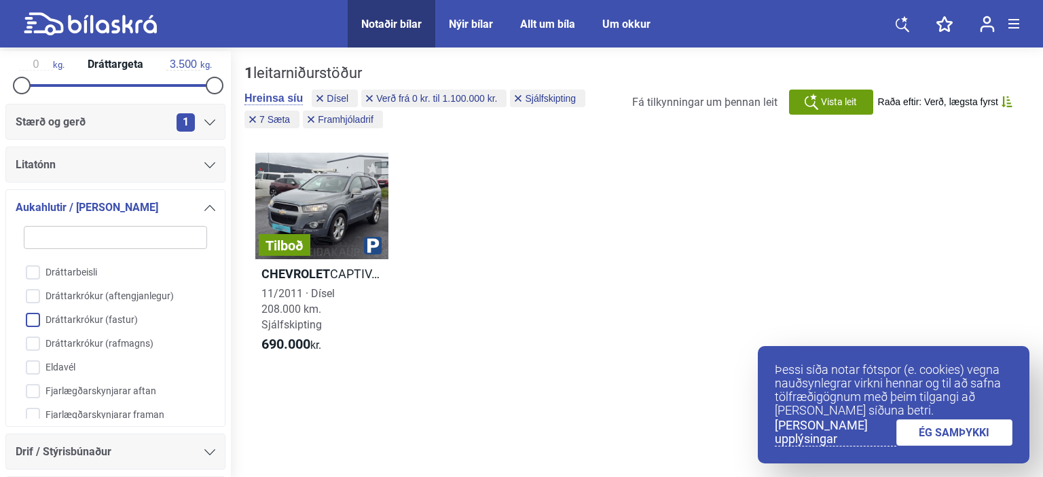
click at [80, 324] on input "Dráttarkrókur (fastur)" at bounding box center [106, 321] width 185 height 24
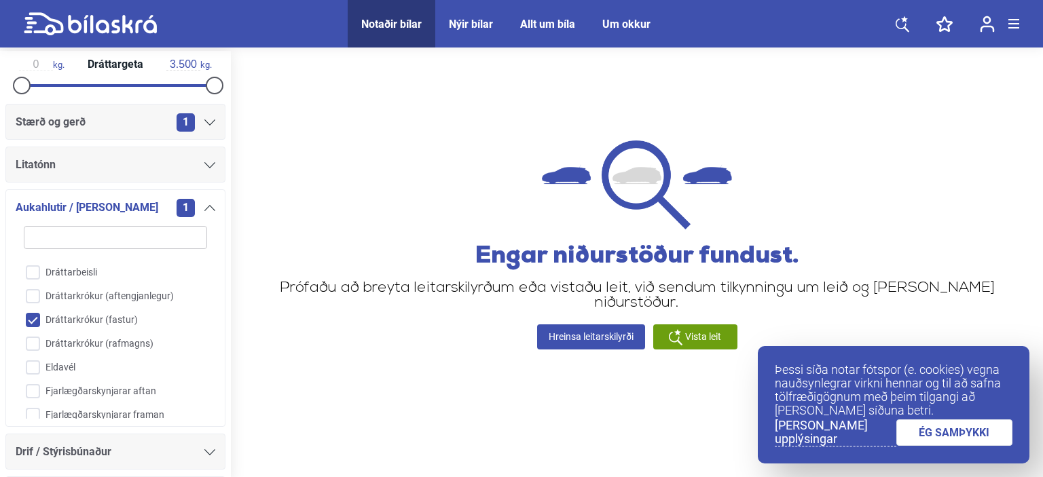
click at [80, 324] on input "Dráttarkrókur (fastur)" at bounding box center [106, 321] width 185 height 24
checkbox input "false"
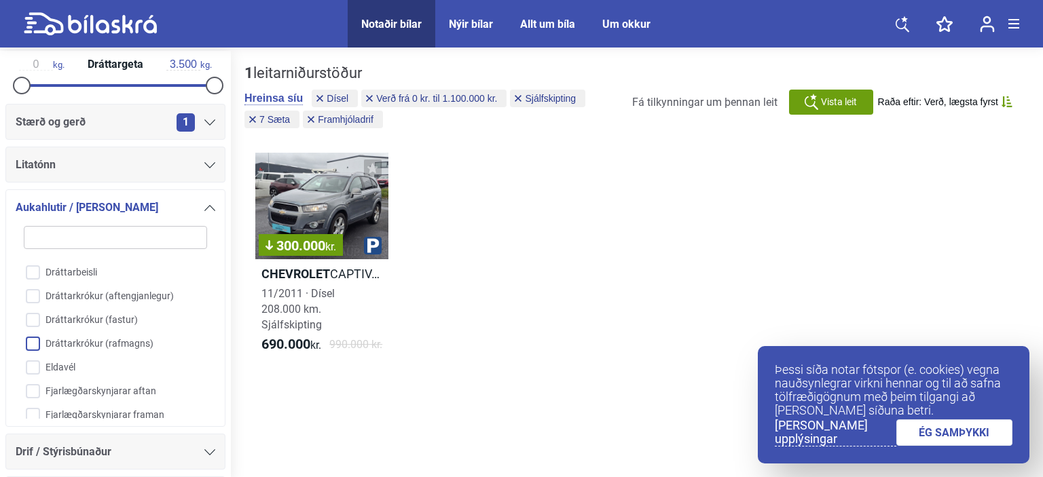
click at [65, 356] on input "Dráttarkrókur (rafmagns)" at bounding box center [106, 345] width 185 height 24
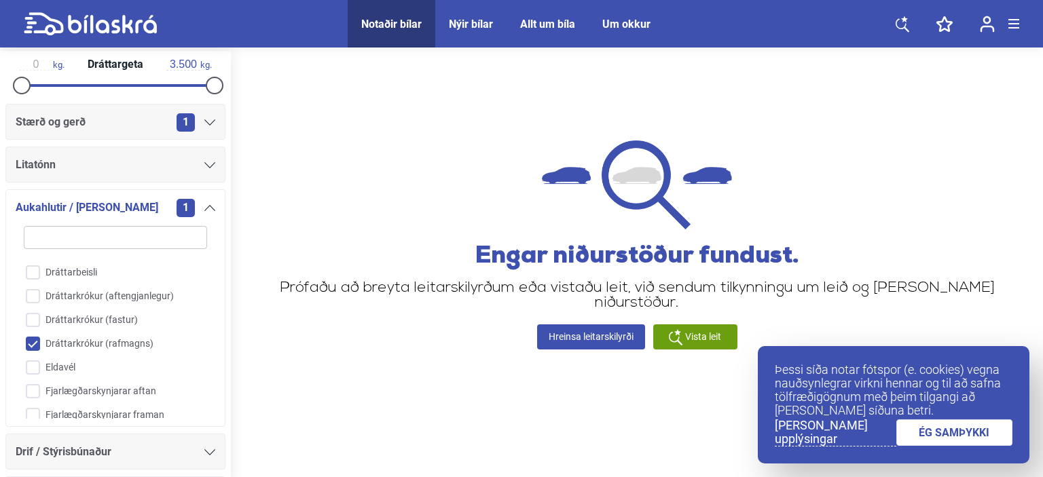
click at [65, 356] on input "Dráttarkrókur (rafmagns)" at bounding box center [106, 345] width 185 height 24
checkbox input "false"
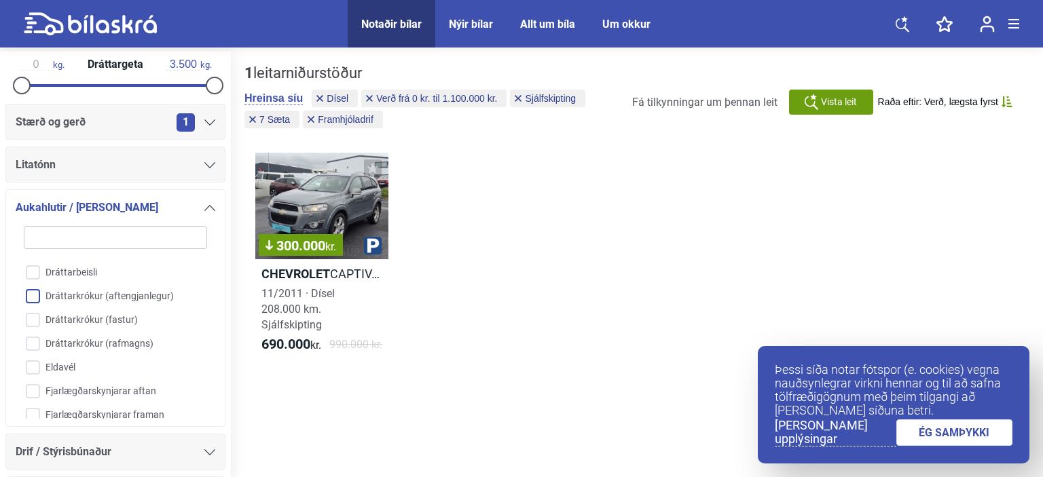
click at [103, 306] on input "Dráttarkrókur (aftengjanlegur)" at bounding box center [106, 297] width 185 height 24
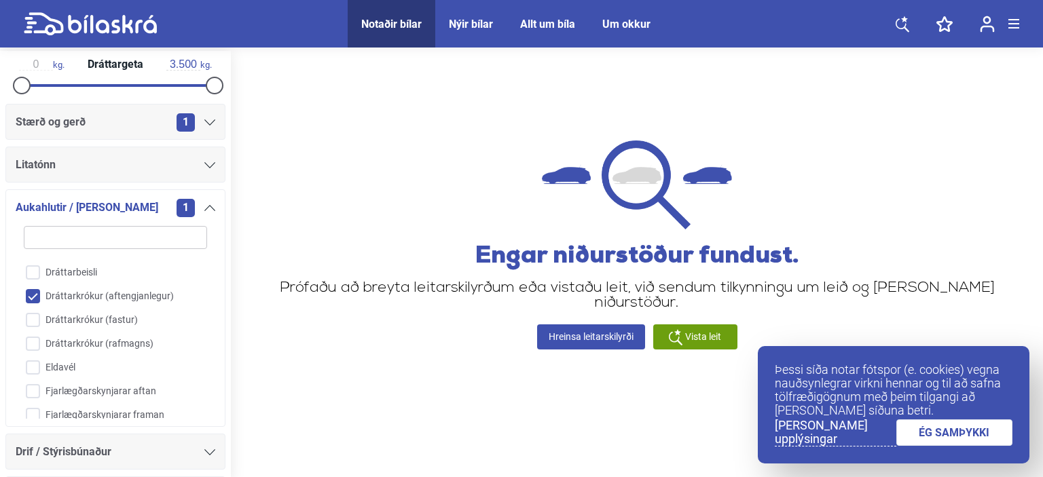
click at [103, 306] on input "Dráttarkrókur (aftengjanlegur)" at bounding box center [106, 297] width 185 height 24
checkbox input "false"
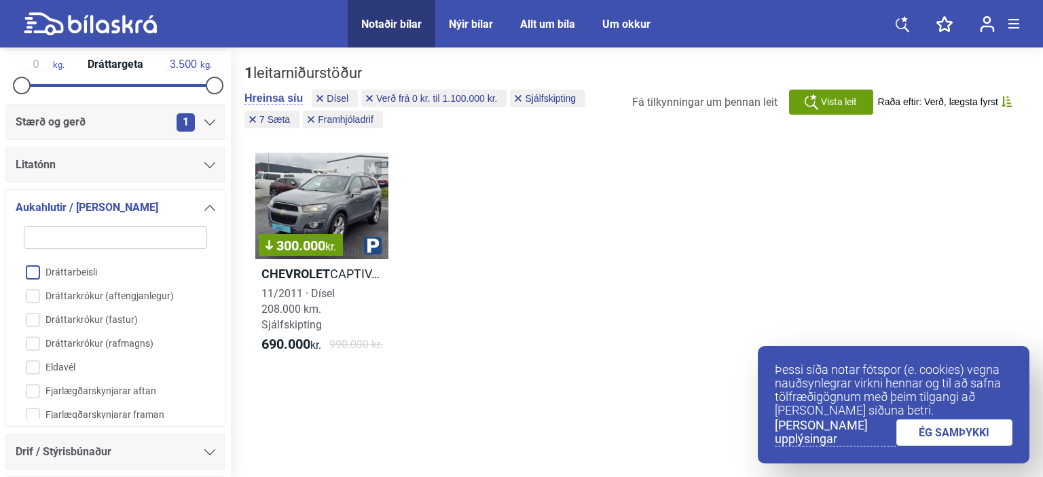
click at [81, 278] on input "Dráttarbeisli" at bounding box center [106, 273] width 185 height 24
checkbox input "true"
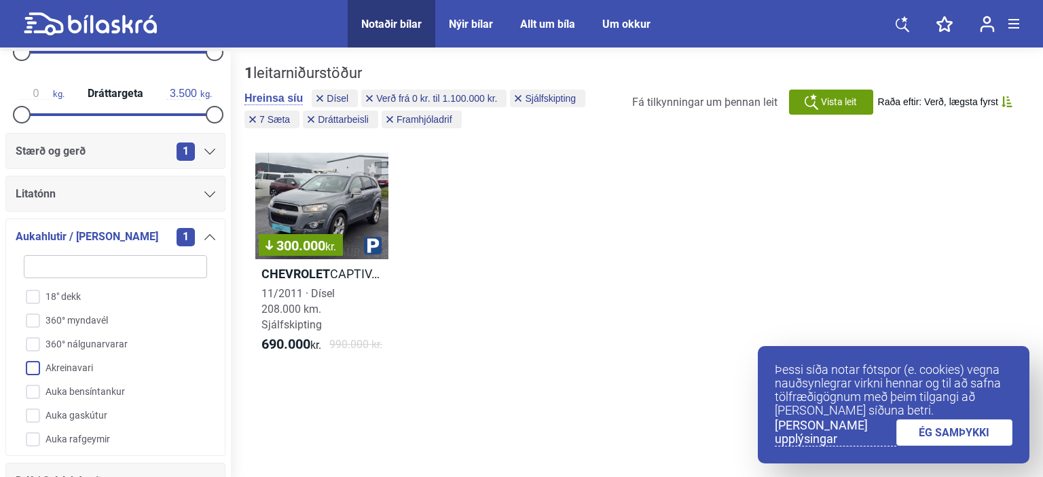
scroll to position [710, 0]
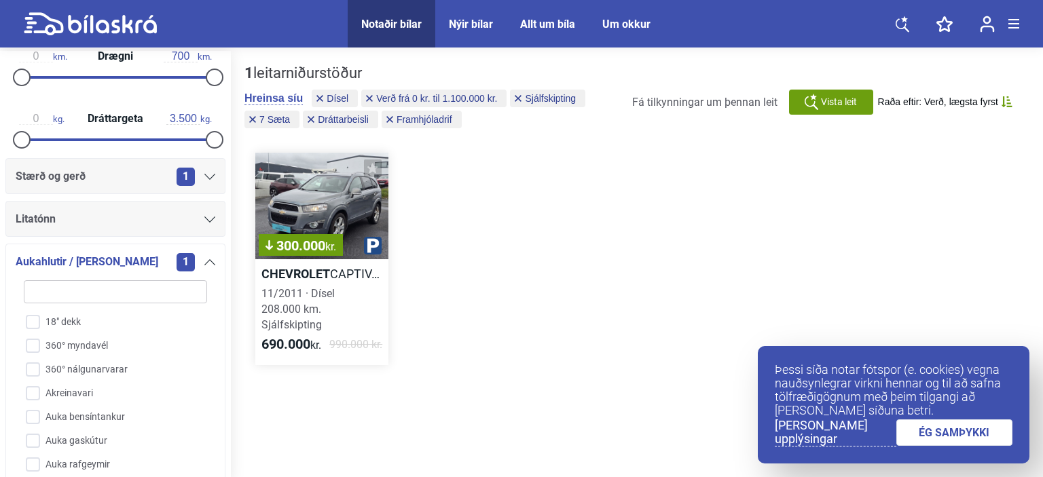
click at [325, 204] on div "300.000 kr." at bounding box center [321, 206] width 133 height 107
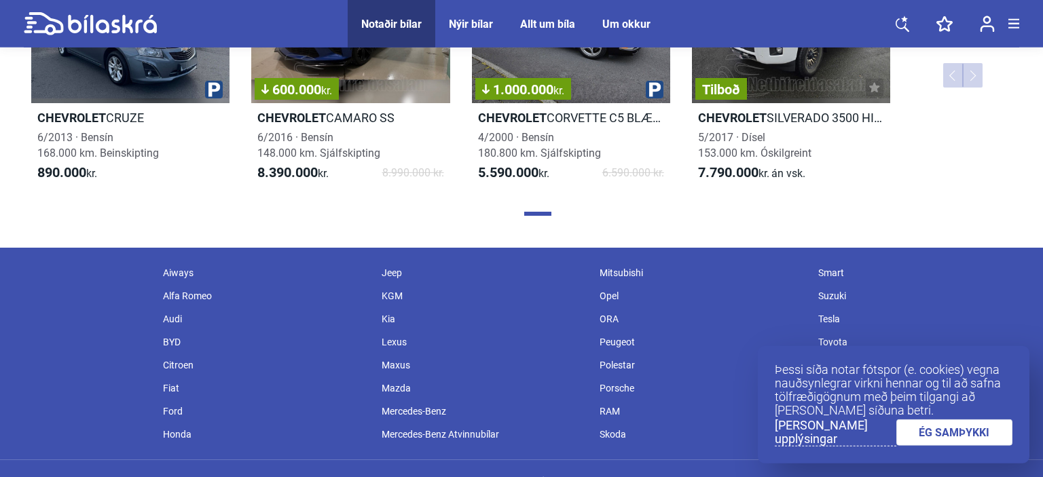
scroll to position [7356, 0]
